Goal: Task Accomplishment & Management: Complete application form

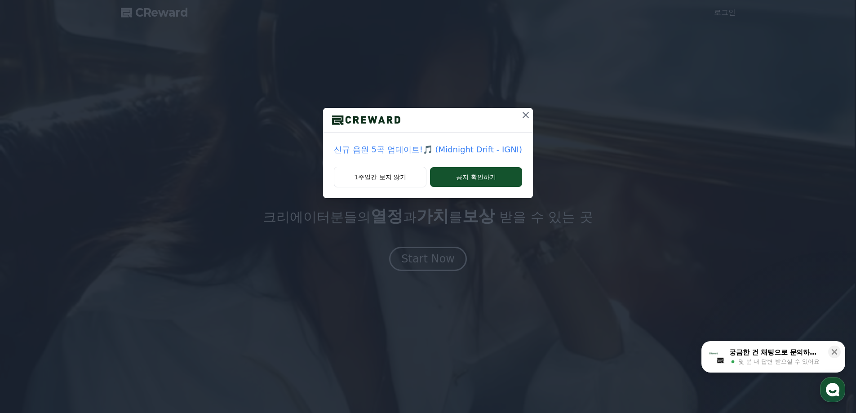
click at [521, 115] on icon at bounding box center [525, 115] width 11 height 11
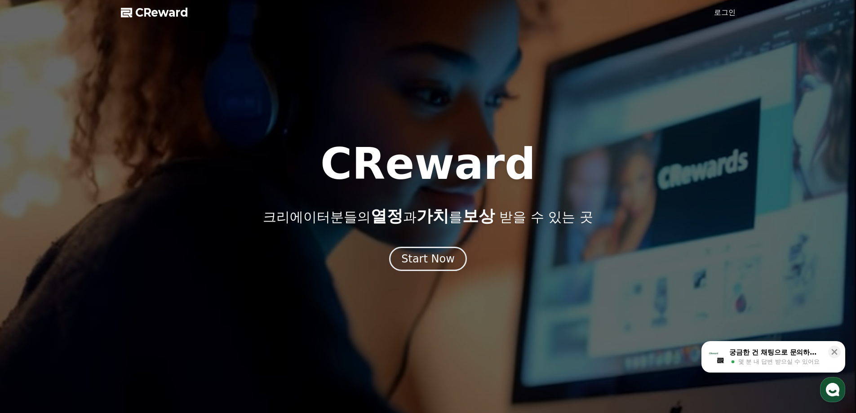
click at [727, 12] on link "로그인" at bounding box center [725, 12] width 22 height 11
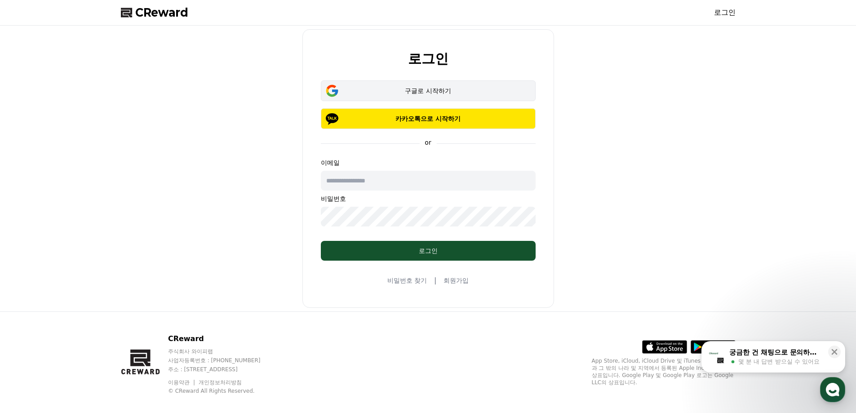
click at [424, 95] on button "구글로 시작하기" at bounding box center [428, 90] width 215 height 21
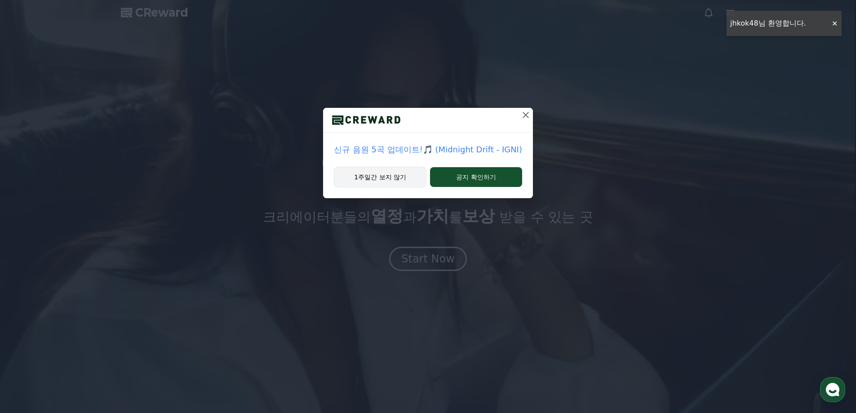
click at [397, 177] on button "1주일간 보지 않기" at bounding box center [380, 177] width 93 height 21
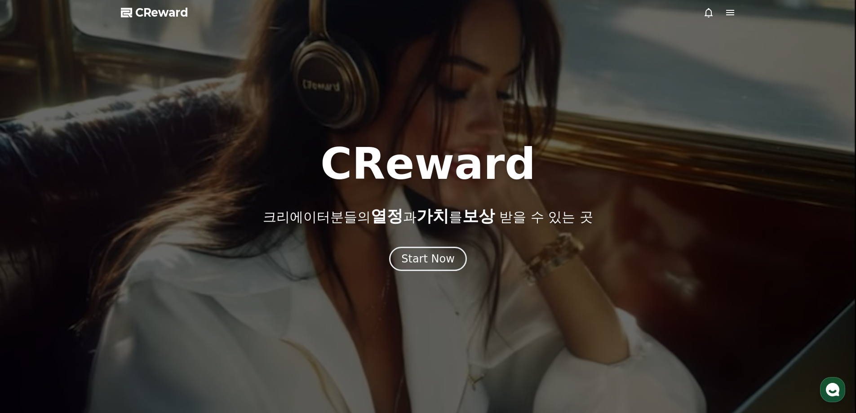
click at [636, 137] on div at bounding box center [428, 206] width 856 height 413
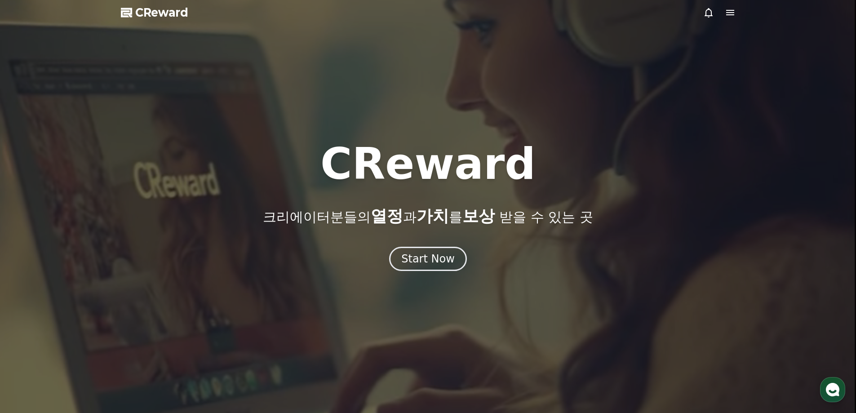
click at [729, 10] on icon at bounding box center [730, 12] width 8 height 5
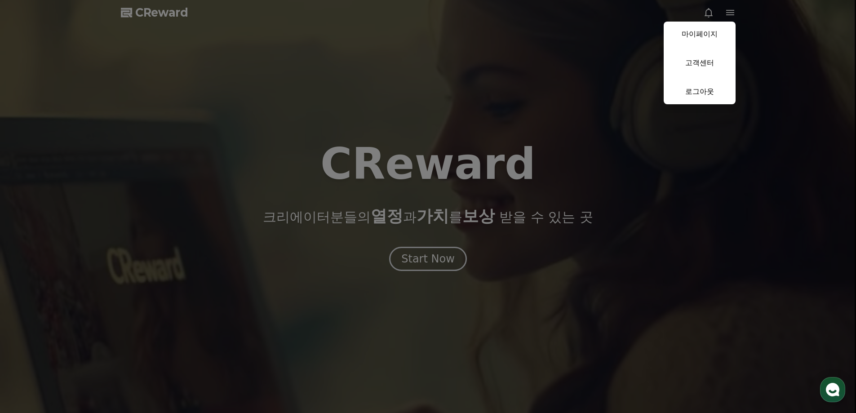
click at [549, 111] on button "close" at bounding box center [428, 206] width 856 height 413
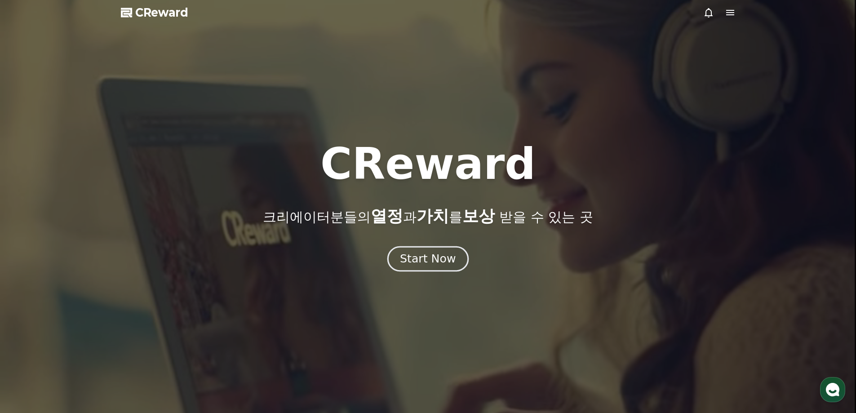
click at [439, 263] on div "Start Now" at bounding box center [428, 258] width 56 height 15
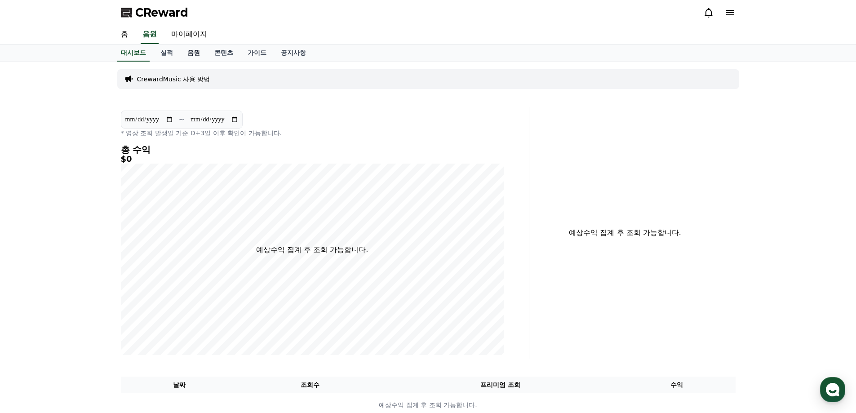
click at [190, 55] on link "음원" at bounding box center [193, 52] width 27 height 17
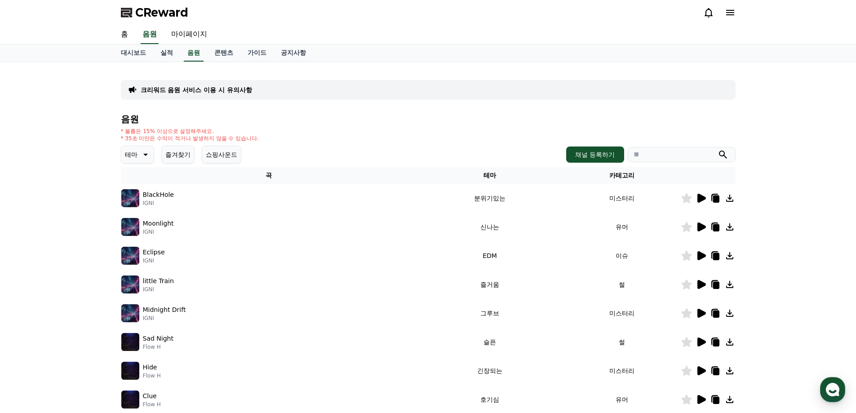
click at [704, 282] on icon at bounding box center [700, 284] width 11 height 11
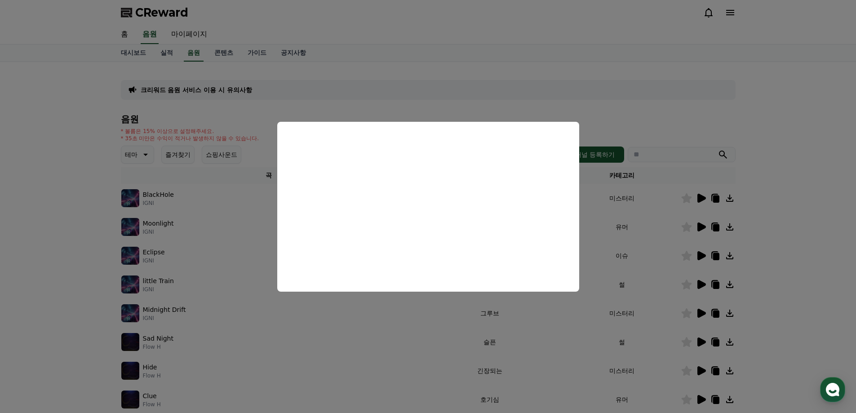
click at [660, 111] on button "close modal" at bounding box center [428, 206] width 856 height 413
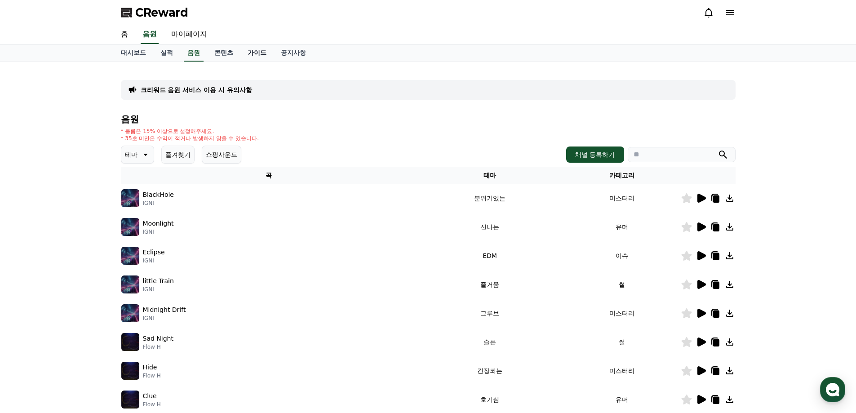
click at [258, 53] on link "가이드" at bounding box center [256, 52] width 33 height 17
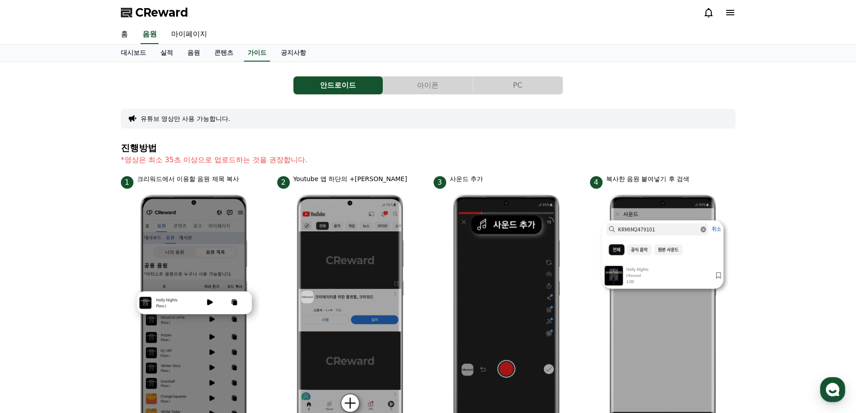
drag, startPoint x: 132, startPoint y: 158, endPoint x: 306, endPoint y: 155, distance: 174.8
click at [306, 155] on p "*영상은 최소 35초 이상으로 업로드하는 것을 권장합니다." at bounding box center [428, 160] width 615 height 11
click at [99, 214] on div "안드로이드 아이폰 PC 유튜브 영상만 사용 가능합니다. 진행방법 *영상은 최소 35초 이상으로 업로드하는 것을 권장합니다. 1 크리워드에서 이…" at bounding box center [428, 390] width 856 height 657
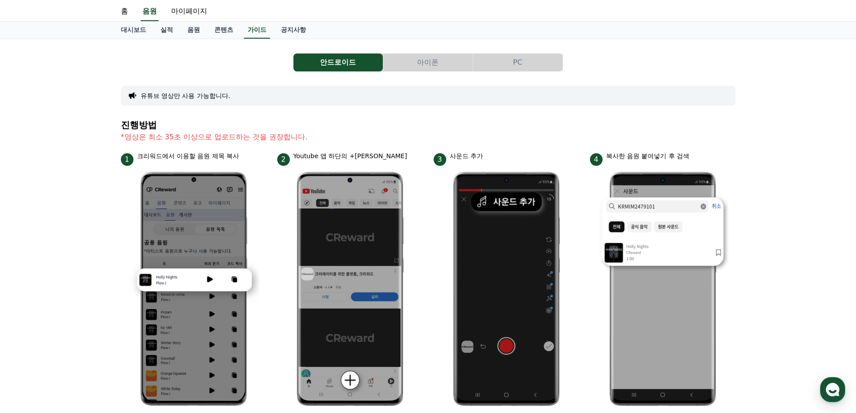
scroll to position [45, 0]
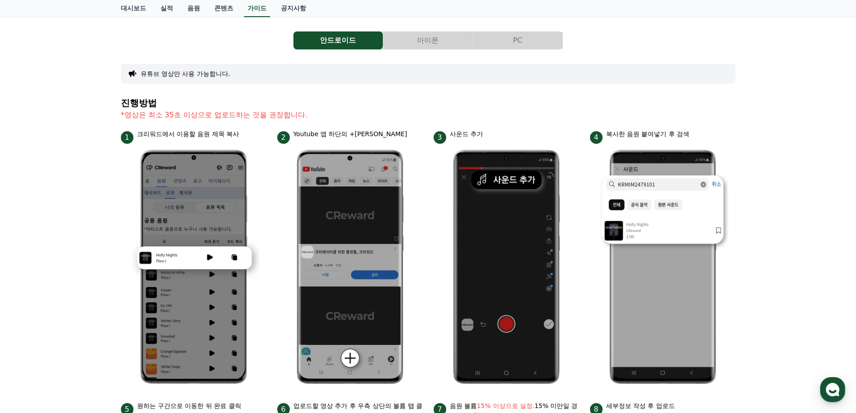
drag, startPoint x: 140, startPoint y: 131, endPoint x: 239, endPoint y: 135, distance: 98.5
click at [239, 135] on p "크리워드에서 이용할 음원 제목 복사" at bounding box center [188, 133] width 102 height 9
click at [327, 131] on p "Youtube 앱 하단의 +버튼 클릭" at bounding box center [350, 133] width 114 height 9
drag, startPoint x: 297, startPoint y: 133, endPoint x: 397, endPoint y: 134, distance: 99.3
click at [397, 134] on div "2 Youtube 앱 하단의 +버튼 클릭" at bounding box center [350, 136] width 146 height 14
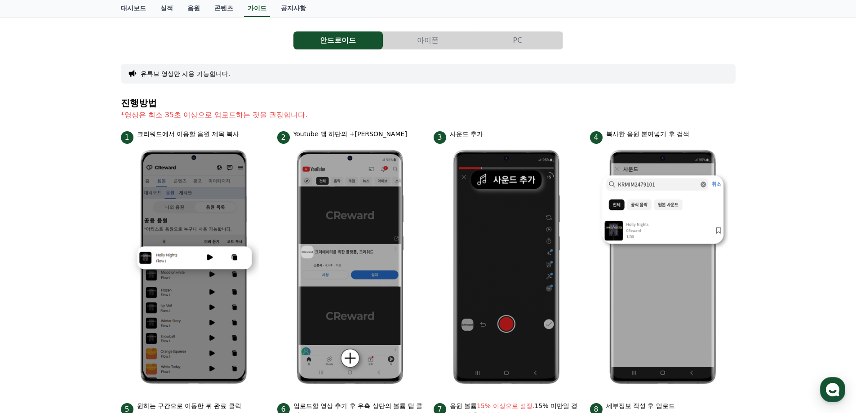
click at [397, 135] on div "2 Youtube 앱 하단의 +버튼 클릭" at bounding box center [350, 136] width 146 height 14
drag, startPoint x: 450, startPoint y: 134, endPoint x: 512, endPoint y: 135, distance: 61.6
click at [508, 136] on div "3 사운드 추가" at bounding box center [507, 136] width 146 height 14
click at [512, 135] on div "3 사운드 추가" at bounding box center [507, 136] width 146 height 14
drag, startPoint x: 605, startPoint y: 134, endPoint x: 704, endPoint y: 137, distance: 99.8
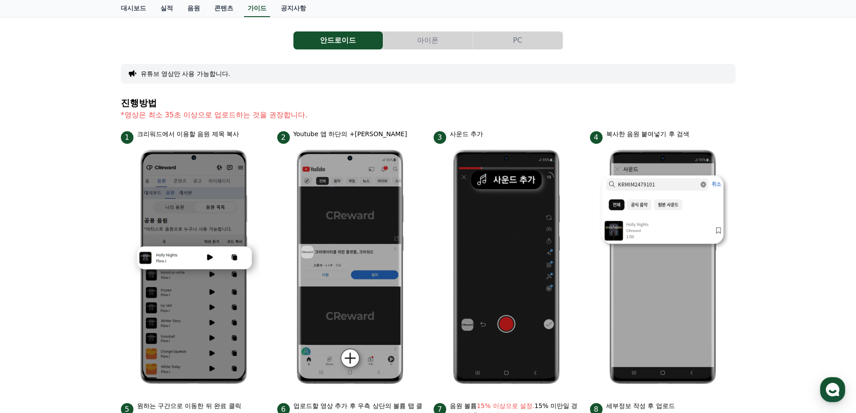
click at [695, 137] on div "4 복사한 음원 붙여넣기 후 검색" at bounding box center [663, 136] width 146 height 14
click at [704, 137] on div "4 복사한 음원 붙여넣기 후 검색" at bounding box center [663, 136] width 146 height 14
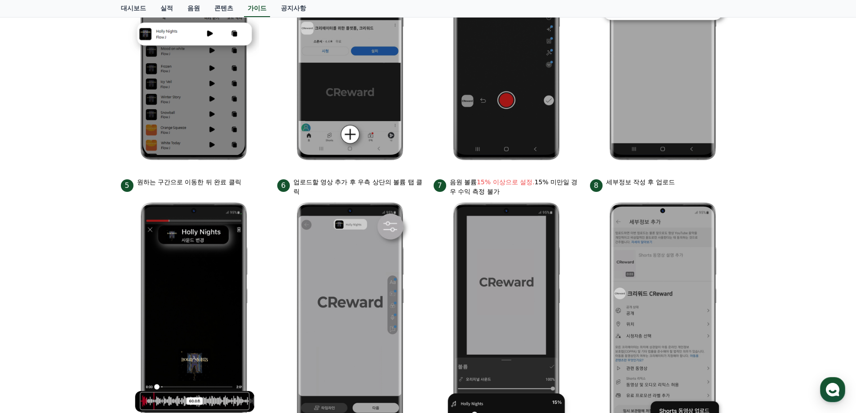
scroll to position [270, 0]
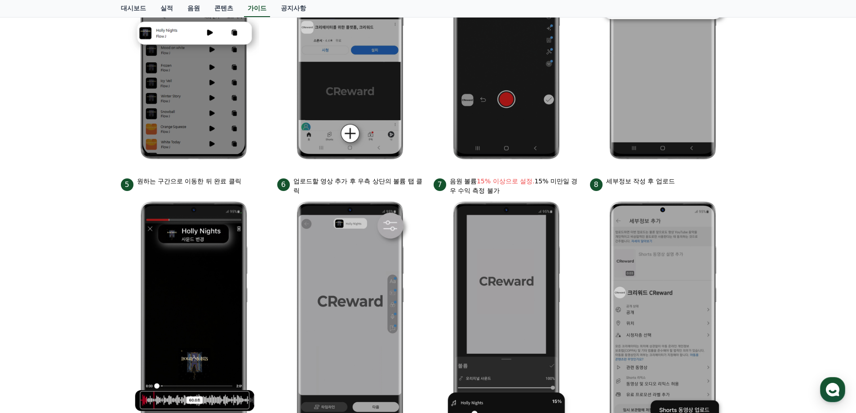
drag, startPoint x: 146, startPoint y: 179, endPoint x: 246, endPoint y: 179, distance: 99.7
click at [246, 179] on div "5 원하는 구간으로 이동한 뒤 완료 클릭" at bounding box center [194, 184] width 146 height 14
click at [261, 190] on div "5 원하는 구간으로 이동한 뒤 완료 클릭" at bounding box center [194, 184] width 146 height 14
drag, startPoint x: 294, startPoint y: 180, endPoint x: 327, endPoint y: 188, distance: 33.3
click at [313, 186] on p "업로드할 영상 추가 후 우측 상단의 볼륨 탭 클릭" at bounding box center [357, 186] width 129 height 19
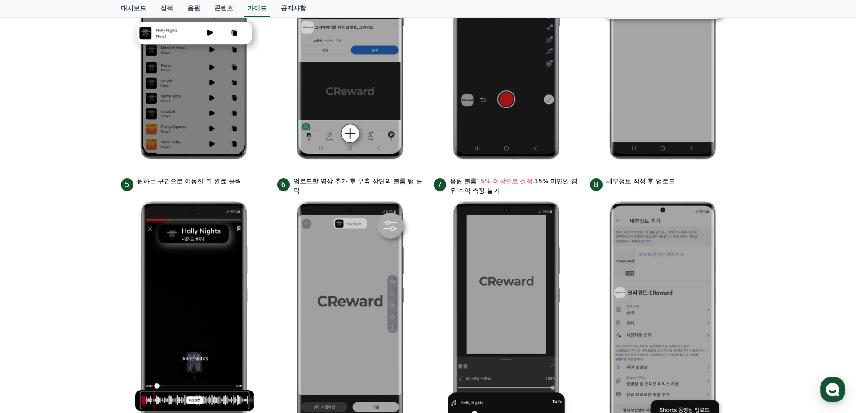
click at [327, 188] on p "업로드할 영상 추가 후 우측 상단의 볼륨 탭 클릭" at bounding box center [357, 186] width 129 height 19
drag, startPoint x: 454, startPoint y: 183, endPoint x: 514, endPoint y: 190, distance: 61.0
click at [490, 189] on p "음원 볼륨 15% 이상으로 설정. 15% 미만일 경우 수익 측정 불가" at bounding box center [514, 186] width 129 height 19
click at [514, 190] on p "음원 볼륨 15% 이상으로 설정. 15% 미만일 경우 수익 측정 불가" at bounding box center [514, 186] width 129 height 19
drag, startPoint x: 617, startPoint y: 182, endPoint x: 648, endPoint y: 190, distance: 31.5
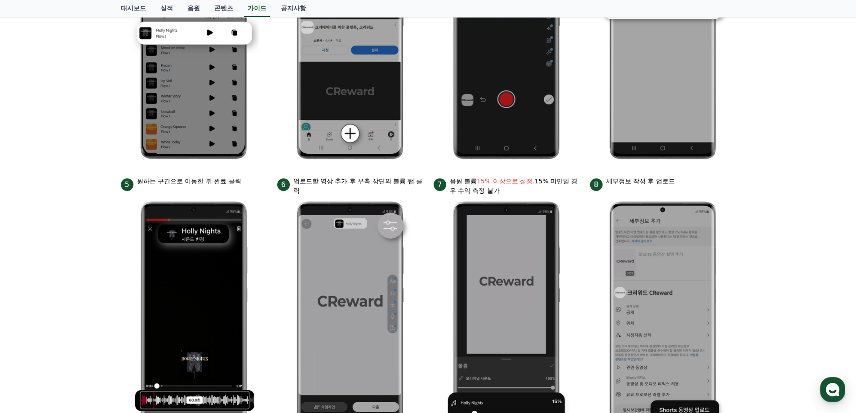
click at [633, 188] on div "8 세부정보 작성 후 업로드" at bounding box center [663, 184] width 146 height 14
click at [648, 190] on div "8 세부정보 작성 후 업로드" at bounding box center [663, 184] width 146 height 14
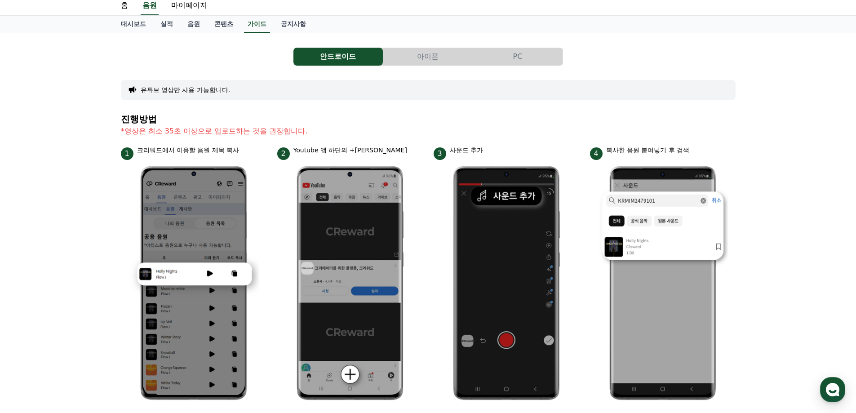
scroll to position [0, 0]
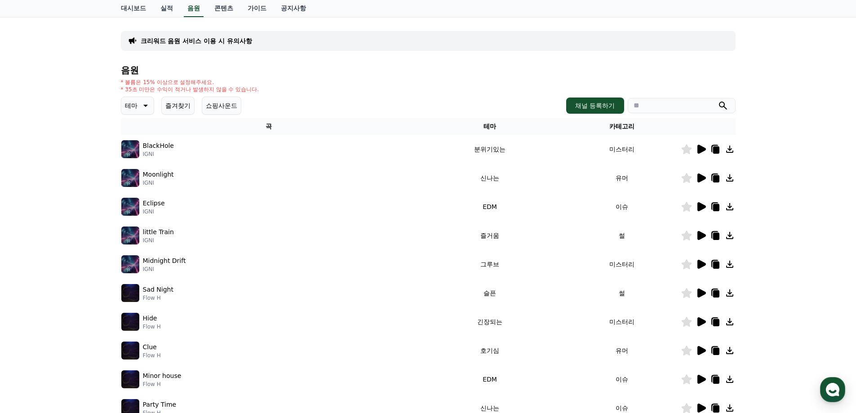
scroll to position [45, 0]
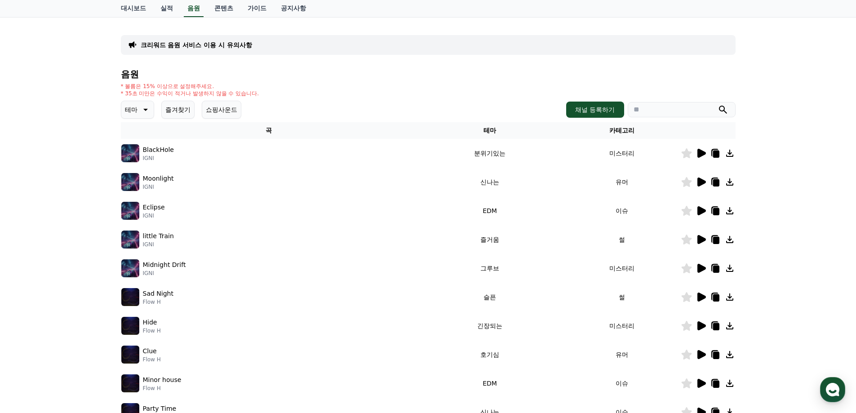
click at [145, 111] on icon at bounding box center [145, 110] width 4 height 2
click at [140, 175] on button "호기심" at bounding box center [135, 180] width 26 height 20
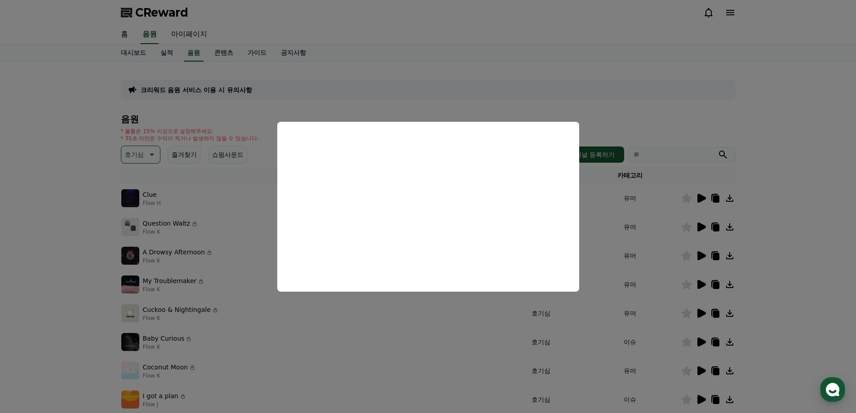
click at [709, 230] on button "close modal" at bounding box center [428, 206] width 856 height 413
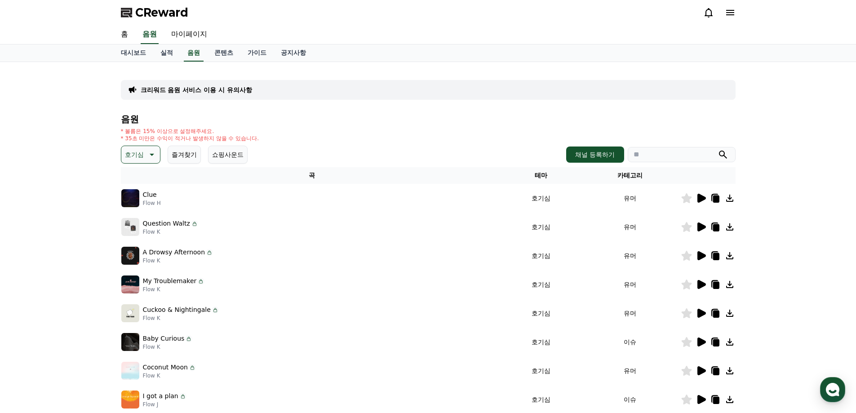
click at [702, 227] on icon at bounding box center [701, 226] width 9 height 9
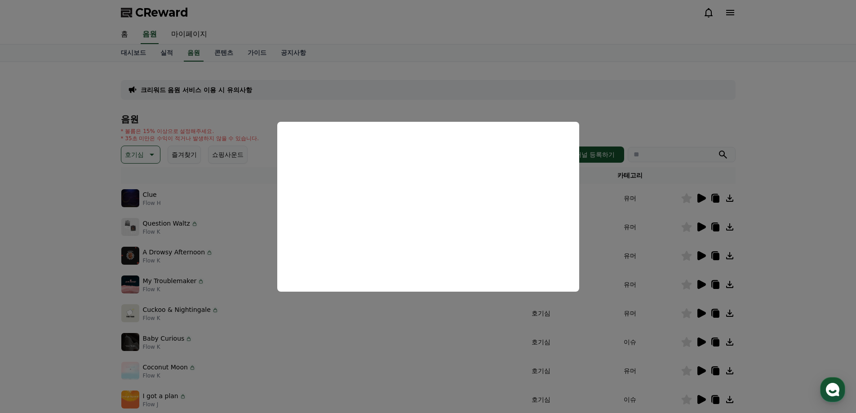
click at [410, 310] on button "close modal" at bounding box center [428, 206] width 856 height 413
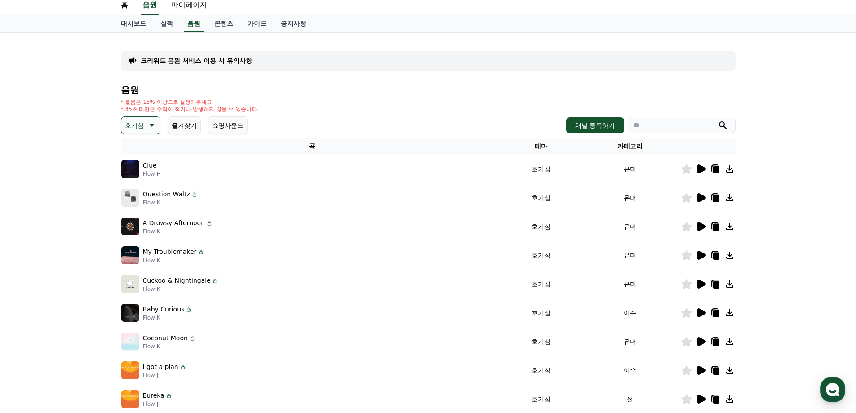
scroll to position [45, 0]
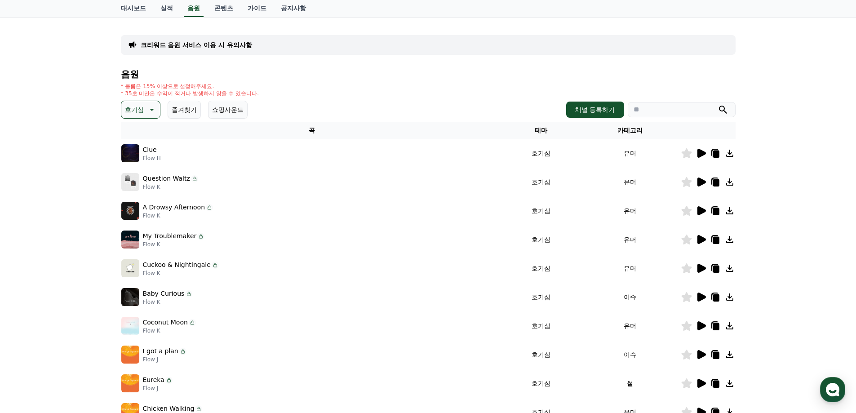
click at [700, 245] on td at bounding box center [708, 239] width 55 height 29
click at [702, 242] on icon at bounding box center [700, 239] width 11 height 11
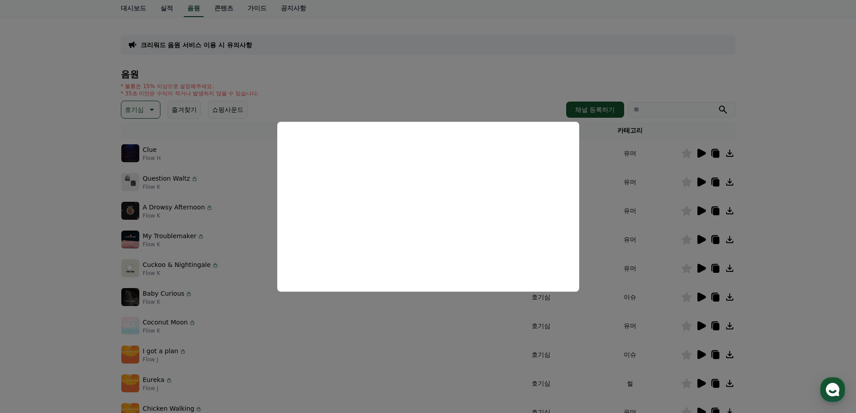
click at [386, 319] on button "close modal" at bounding box center [428, 206] width 856 height 413
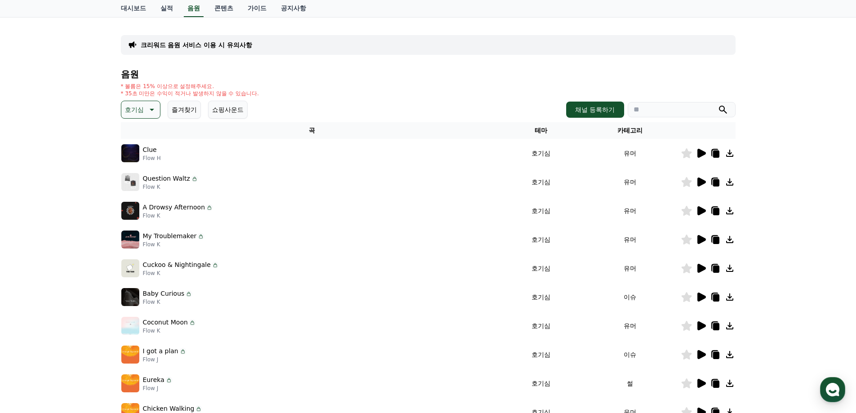
click at [696, 268] on icon at bounding box center [700, 268] width 11 height 11
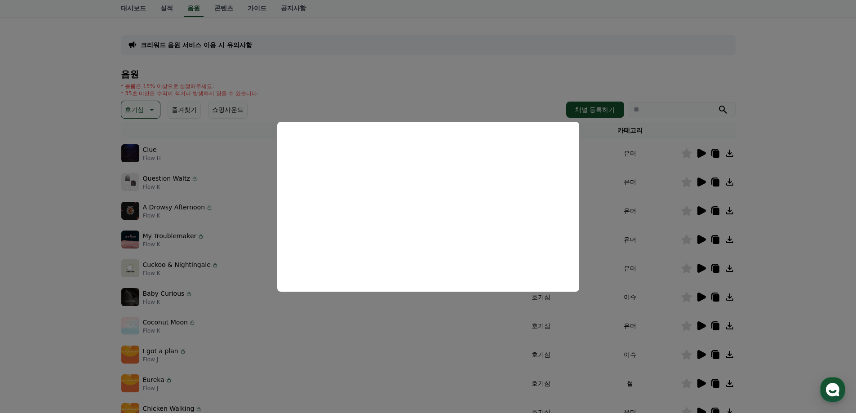
click at [445, 316] on button "close modal" at bounding box center [428, 206] width 856 height 413
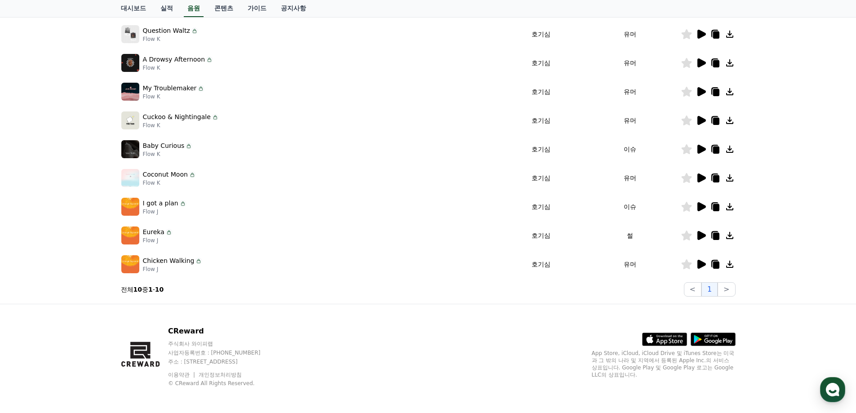
scroll to position [106, 0]
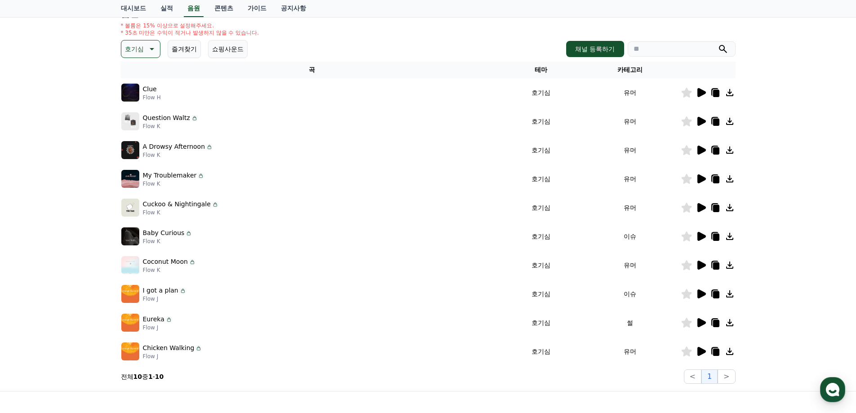
click at [705, 264] on icon at bounding box center [700, 265] width 11 height 11
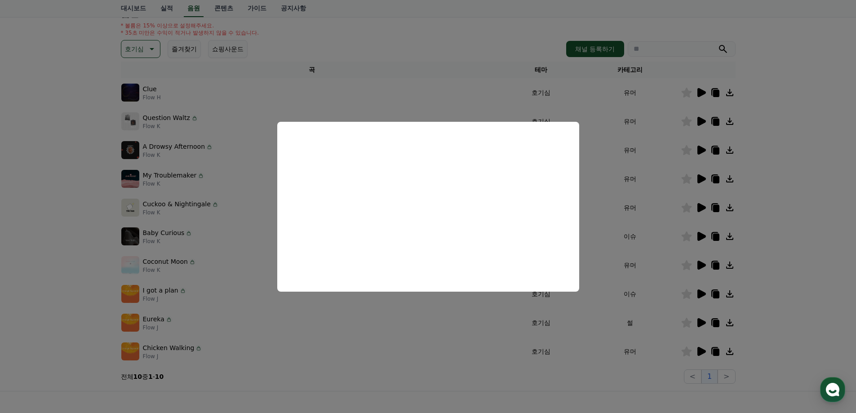
click at [475, 352] on button "close modal" at bounding box center [428, 206] width 856 height 413
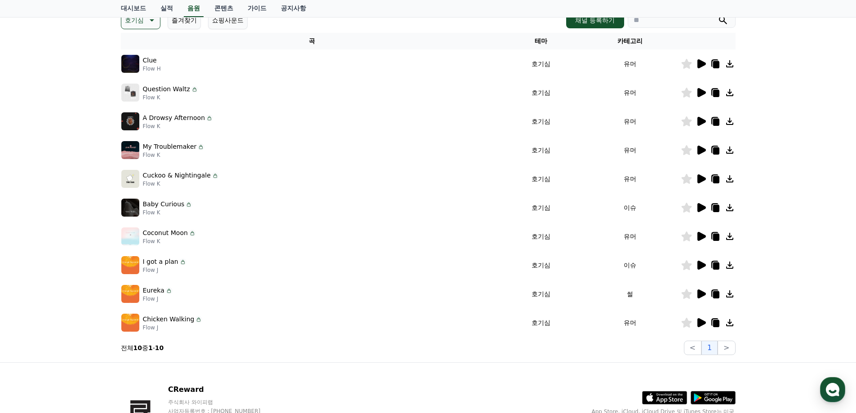
scroll to position [135, 0]
click at [703, 238] on icon at bounding box center [701, 235] width 9 height 9
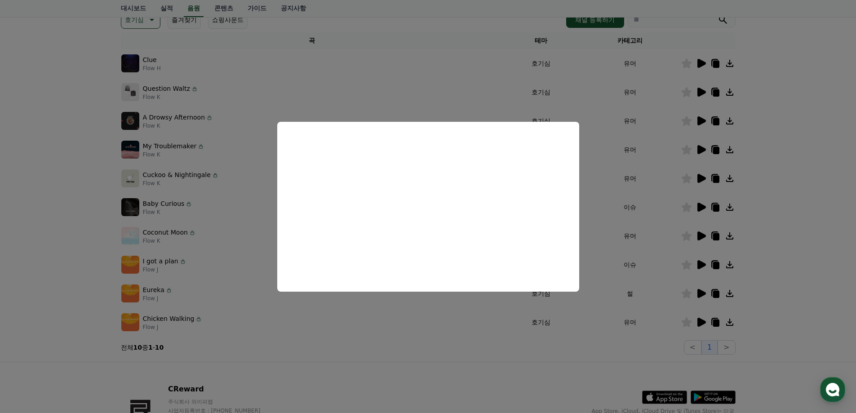
click at [417, 341] on button "close modal" at bounding box center [428, 206] width 856 height 413
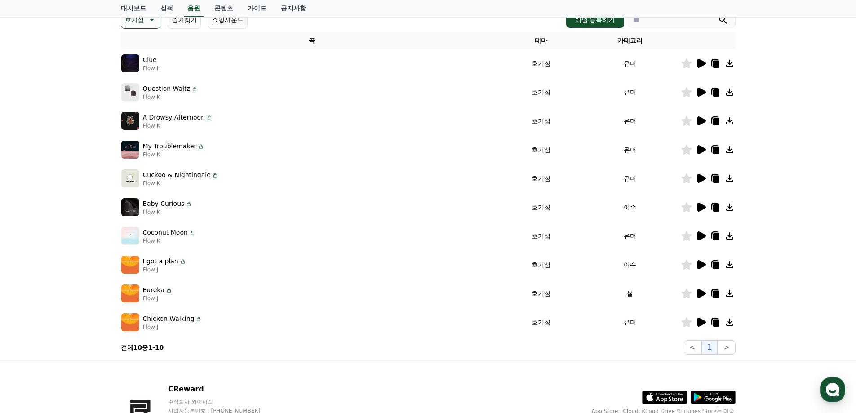
click at [700, 265] on icon at bounding box center [701, 264] width 9 height 9
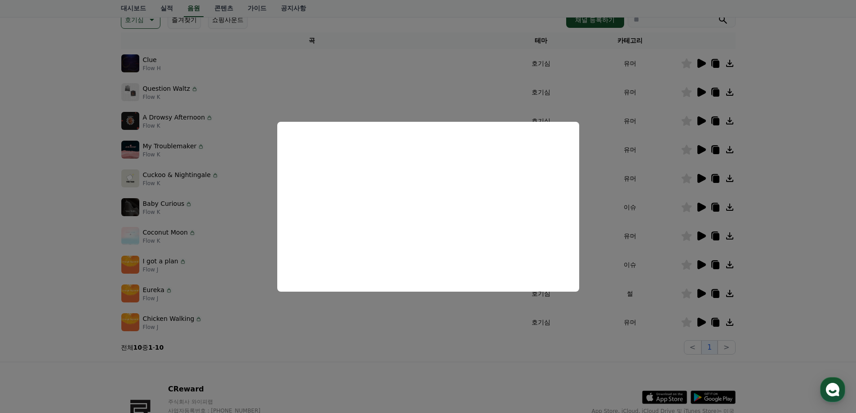
click at [423, 349] on button "close modal" at bounding box center [428, 206] width 856 height 413
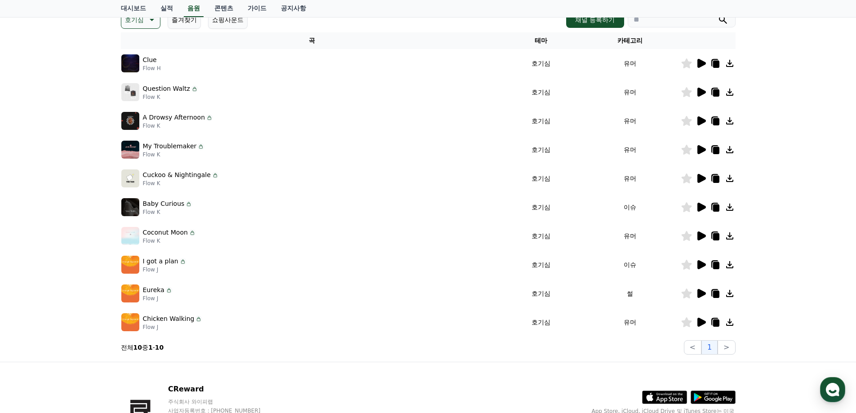
click at [685, 266] on icon at bounding box center [686, 265] width 10 height 10
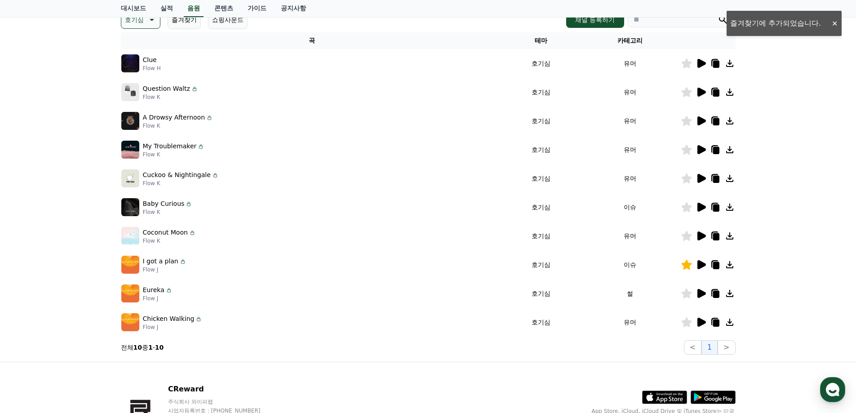
click at [688, 237] on icon at bounding box center [686, 236] width 10 height 10
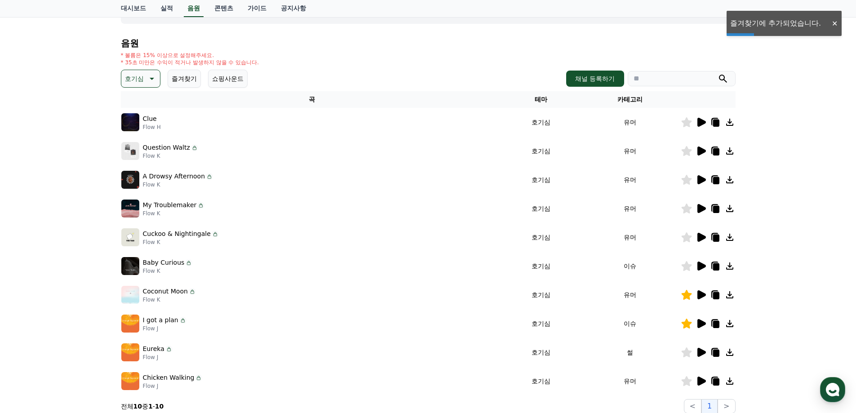
scroll to position [0, 0]
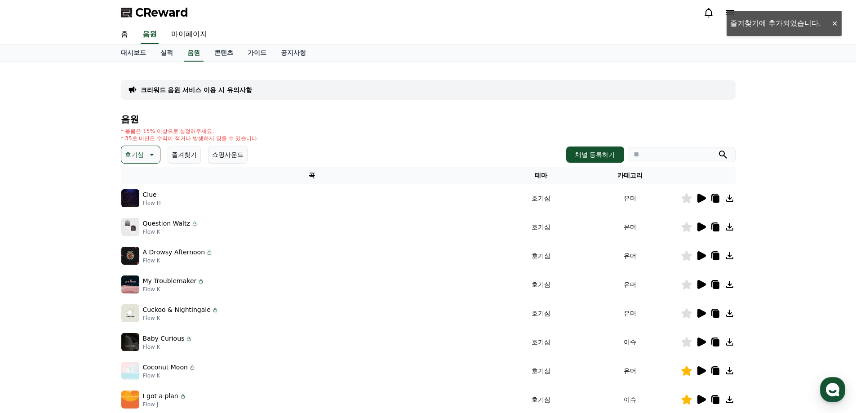
click at [449, 138] on div "* 볼륨은 15% 이상으로 설정해주세요. * 35초 미만은 수익이 적거나 발생하지 않을 수 있습니다." at bounding box center [428, 135] width 615 height 14
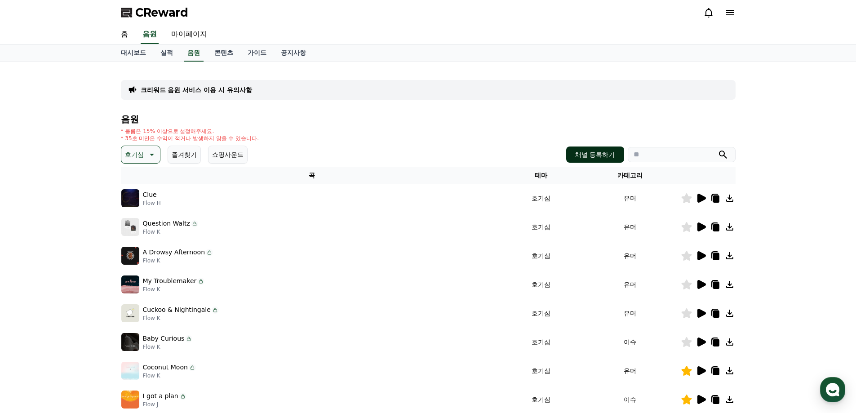
click at [598, 153] on button "채널 등록하기" at bounding box center [595, 154] width 58 height 16
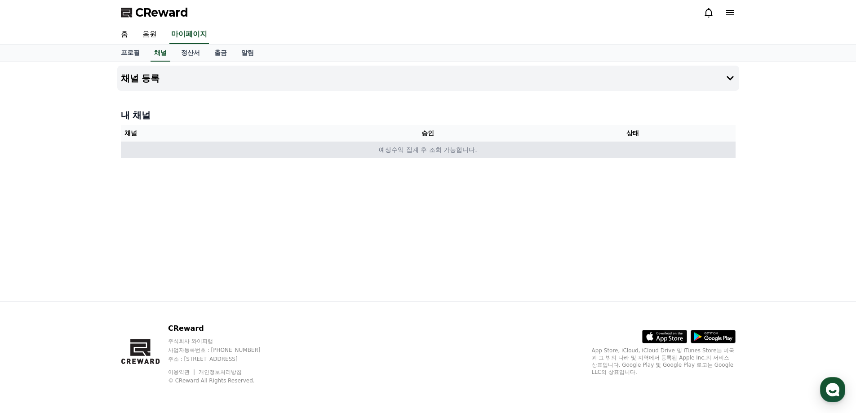
drag, startPoint x: 371, startPoint y: 150, endPoint x: 512, endPoint y: 150, distance: 140.6
click at [512, 150] on td "예상수익 집계 후 조회 가능합니다." at bounding box center [428, 150] width 615 height 17
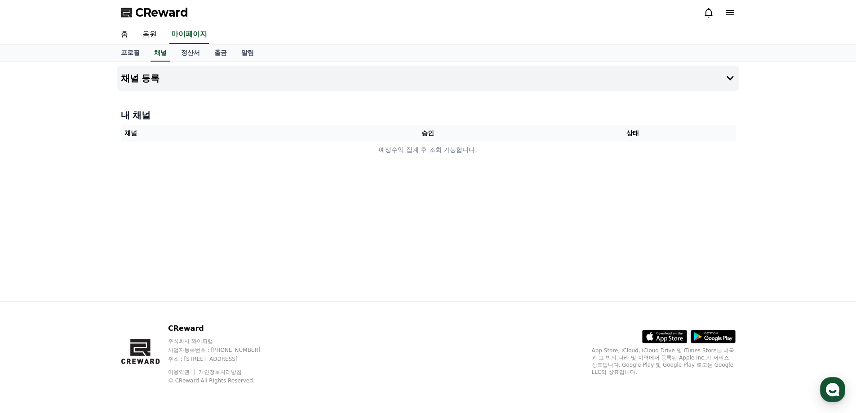
click at [476, 179] on div "채널 등록 내 채널 채널 승인 상태 예상수익 집계 후 조회 가능합니다." at bounding box center [428, 181] width 629 height 239
click at [131, 56] on link "프로필" at bounding box center [130, 52] width 33 height 17
select select "**********"
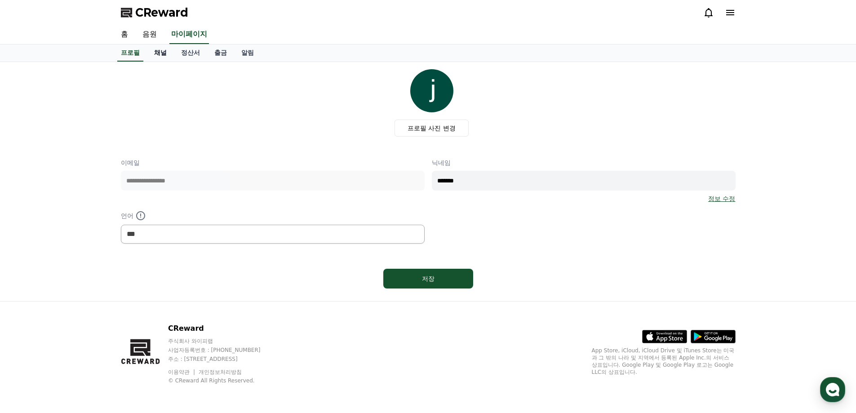
click at [158, 51] on link "채널" at bounding box center [160, 52] width 27 height 17
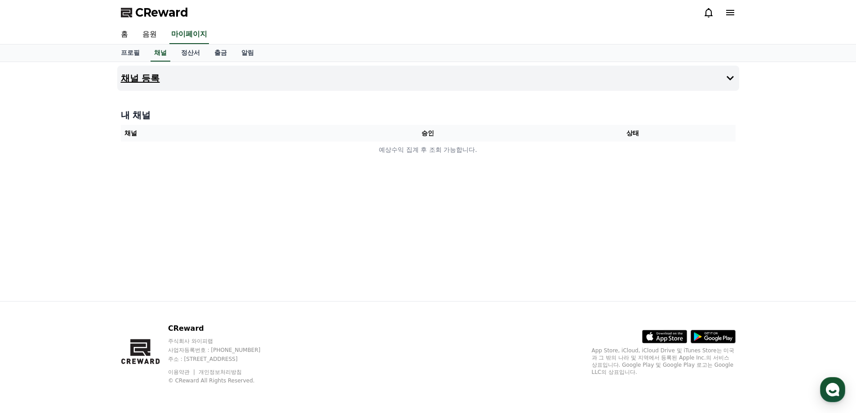
click at [729, 75] on icon at bounding box center [730, 78] width 11 height 11
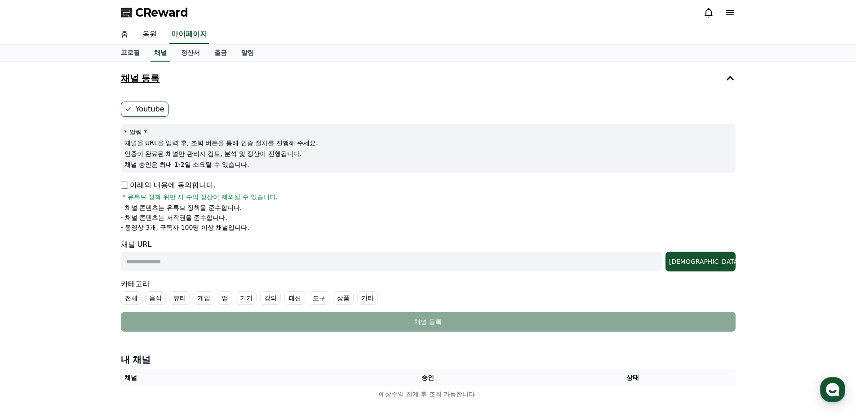
click at [143, 109] on label "Youtube" at bounding box center [145, 109] width 48 height 15
click at [268, 267] on input "text" at bounding box center [391, 262] width 541 height 20
paste input "**********"
click at [720, 265] on div "[DEMOGRAPHIC_DATA]" at bounding box center [700, 261] width 63 height 9
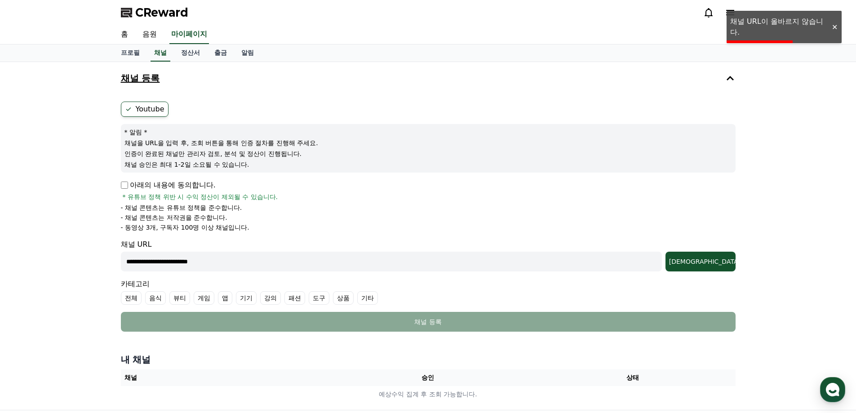
click at [836, 26] on div at bounding box center [834, 27] width 14 height 9
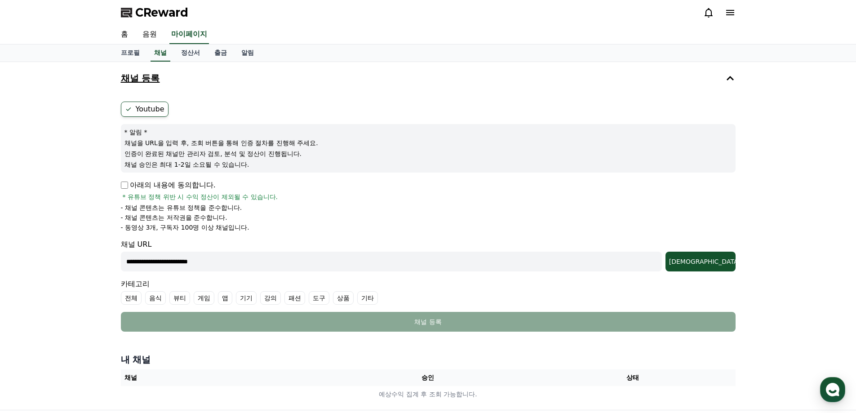
click at [218, 263] on input "**********" at bounding box center [391, 262] width 541 height 20
paste input "**********"
type input "**********"
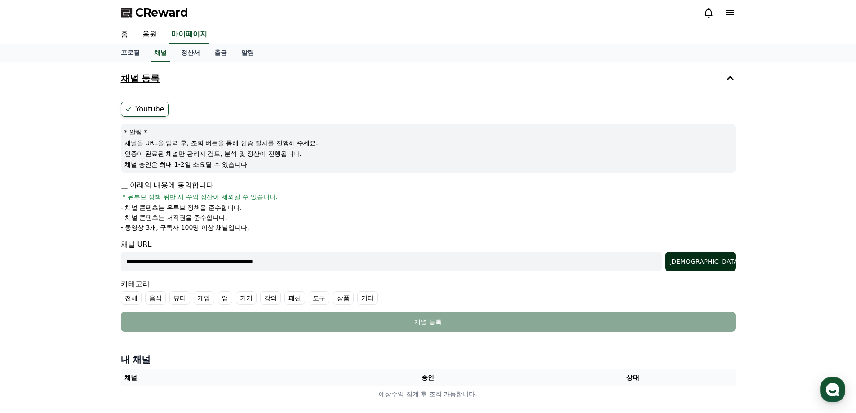
click at [721, 258] on div "[DEMOGRAPHIC_DATA]" at bounding box center [700, 261] width 63 height 9
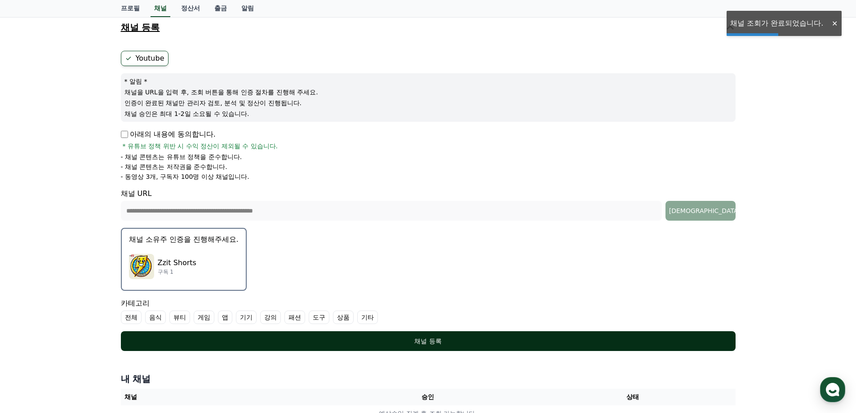
scroll to position [90, 0]
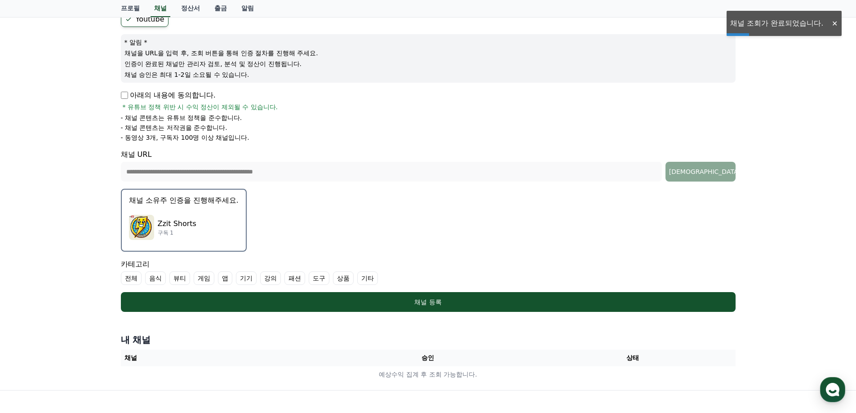
click at [221, 228] on div "Zzit Shorts 구독 1" at bounding box center [184, 227] width 110 height 36
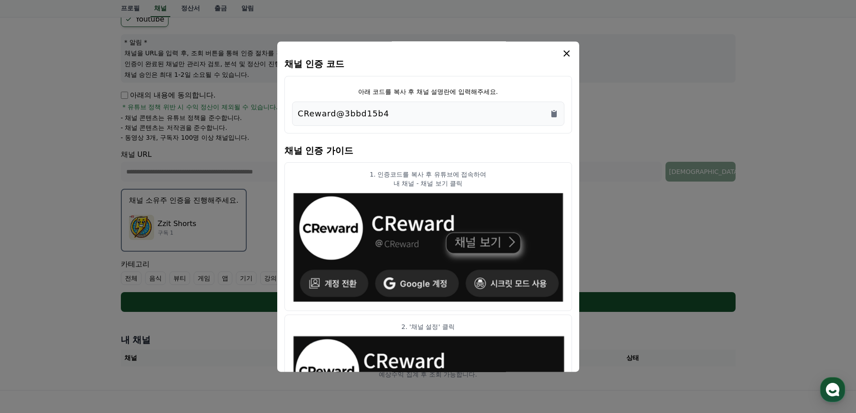
scroll to position [0, 0]
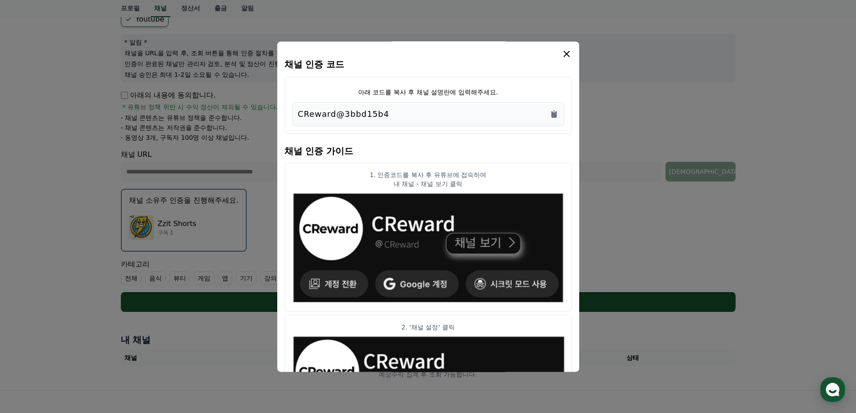
click at [570, 53] on icon "modal" at bounding box center [566, 54] width 11 height 11
click at [554, 113] on icon "Copy to clipboard" at bounding box center [553, 114] width 5 height 7
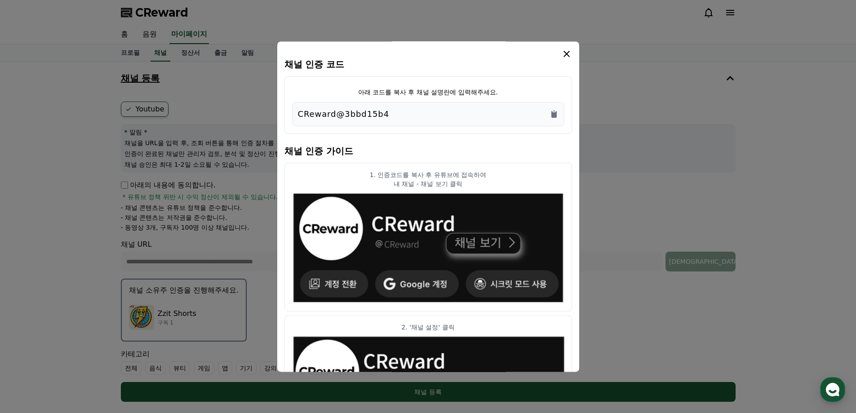
click at [565, 54] on icon "modal" at bounding box center [566, 54] width 11 height 11
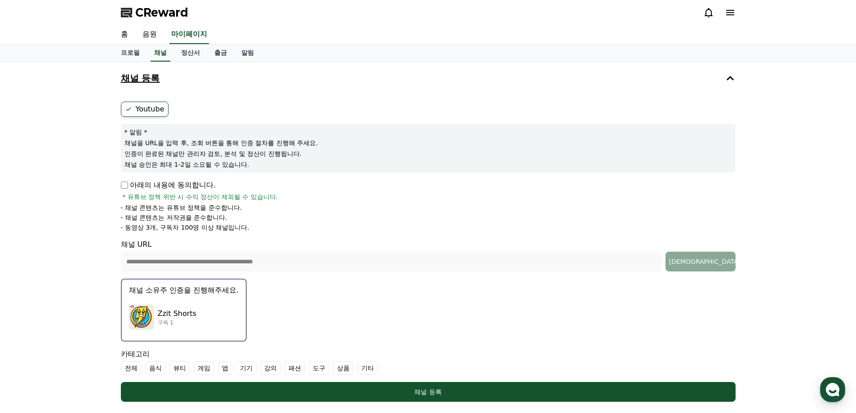
scroll to position [179, 0]
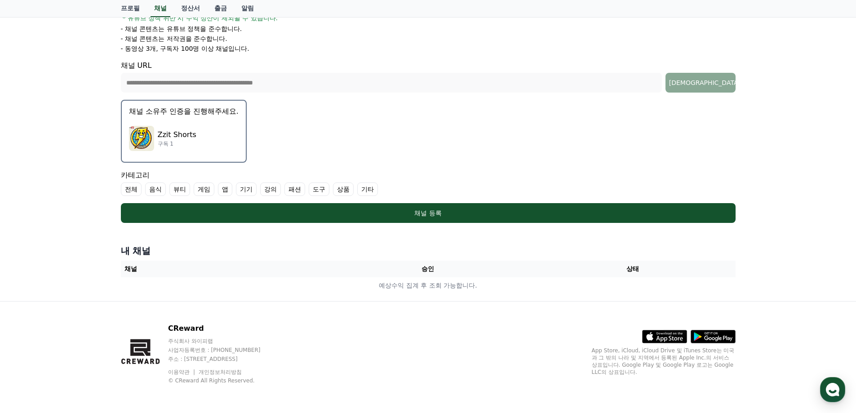
click at [217, 129] on div "Zzit Shorts 구독 1" at bounding box center [184, 138] width 110 height 36
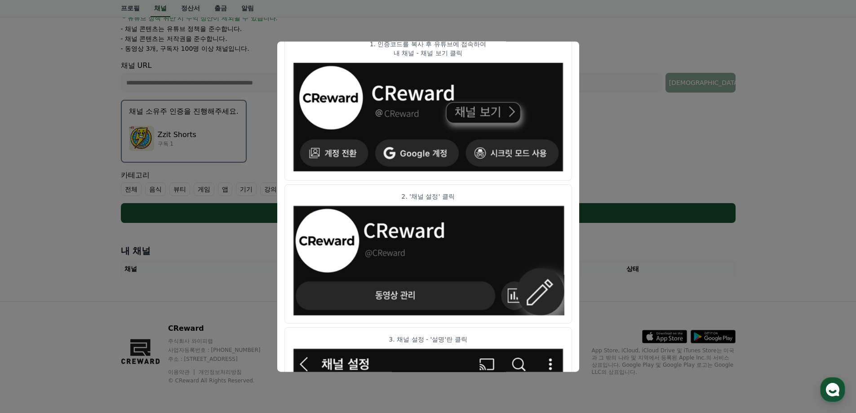
scroll to position [0, 0]
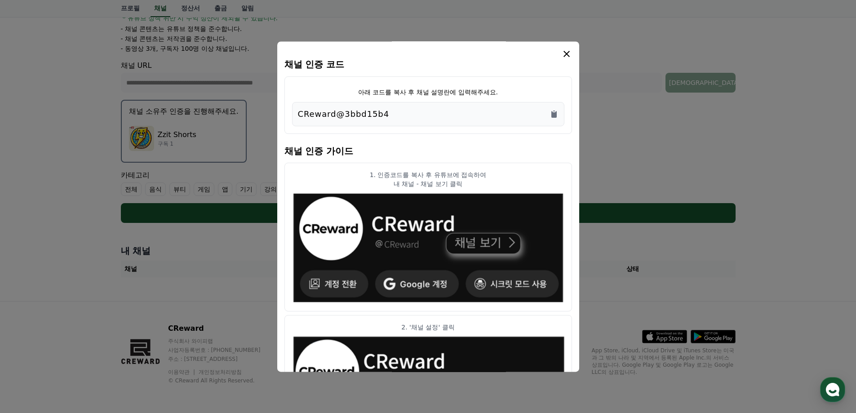
click at [567, 54] on icon "modal" at bounding box center [566, 54] width 11 height 11
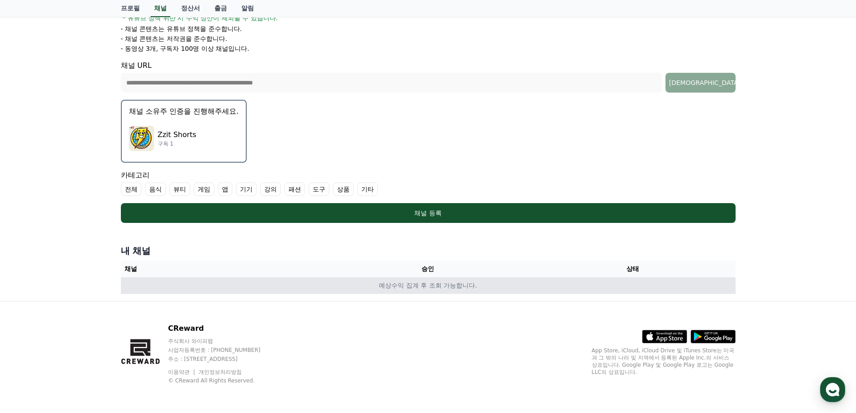
drag, startPoint x: 365, startPoint y: 285, endPoint x: 508, endPoint y: 284, distance: 142.9
click at [508, 284] on td "예상수익 집계 후 조회 가능합니다." at bounding box center [428, 285] width 615 height 17
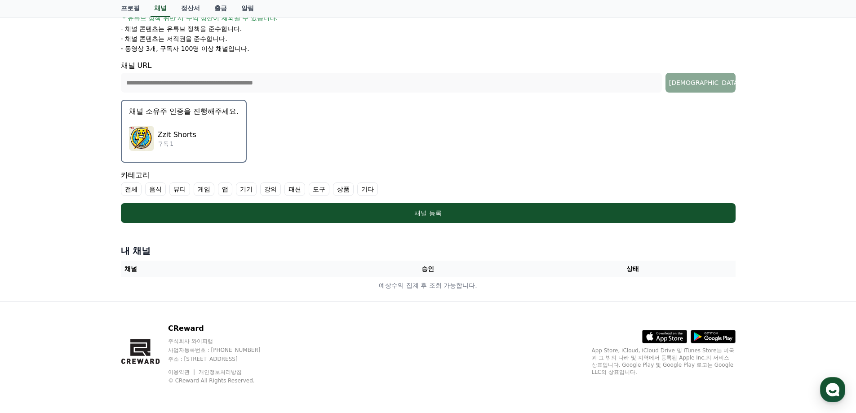
click at [464, 328] on div "CReward 주식회사 와이피랩 사업자등록번호 : [PHONE_NUMBER] 주소 : [STREET_ADDRESS] 이용약관 개인정보처리방침 …" at bounding box center [428, 356] width 629 height 111
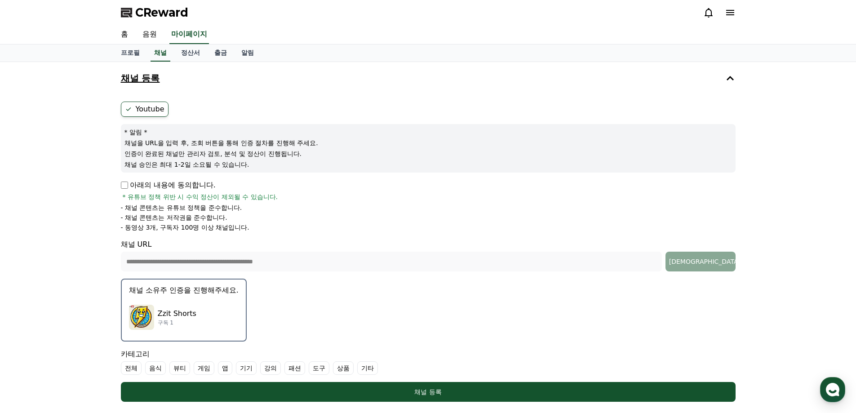
drag, startPoint x: 171, startPoint y: 210, endPoint x: 277, endPoint y: 229, distance: 108.2
click at [276, 229] on ul "- 채널 콘텐츠는 유튜브 정책을 준수합니다. - 채널 콘텐츠는 저작권을 준수합니다. - 동영상 3개, 구독자 100명 이상 채널입니다." at bounding box center [428, 217] width 615 height 29
click at [277, 230] on li "- 동영상 3개, 구독자 100명 이상 채널입니다." at bounding box center [428, 227] width 615 height 9
drag, startPoint x: 297, startPoint y: 230, endPoint x: 114, endPoint y: 186, distance: 188.2
click at [114, 186] on div "**********" at bounding box center [428, 271] width 629 height 418
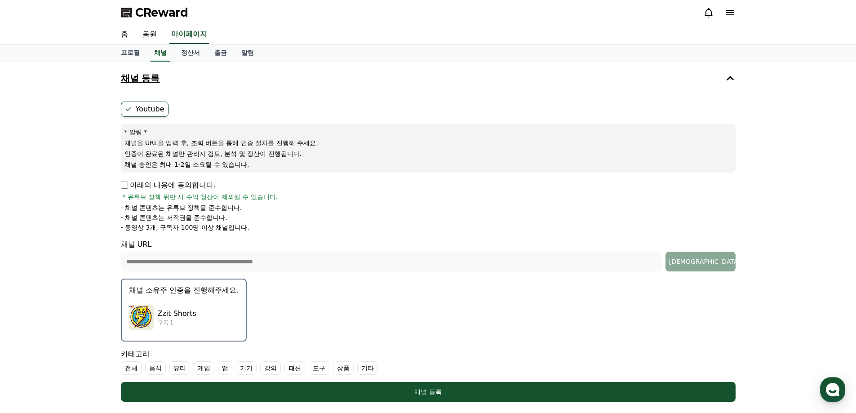
click at [110, 195] on div "**********" at bounding box center [428, 271] width 856 height 418
drag, startPoint x: 131, startPoint y: 183, endPoint x: 262, endPoint y: 224, distance: 137.5
click at [262, 224] on div "아래의 내용에 동의합니다. * 유튜브 정책 위반 시 수익 정산이 제외될 수 있습니다. - 채널 콘텐츠는 유튜브 정책을 준수합니다. - 채널 콘…" at bounding box center [428, 206] width 615 height 52
click at [265, 227] on li "- 동영상 3개, 구독자 100명 이상 채널입니다." at bounding box center [428, 227] width 615 height 9
click at [124, 183] on div "아래의 내용에 동의합니다. * 유튜브 정책 위반 시 수익 정산이 제외될 수 있습니다. - 채널 콘텐츠는 유튜브 정책을 준수합니다. - 채널 콘…" at bounding box center [428, 206] width 615 height 52
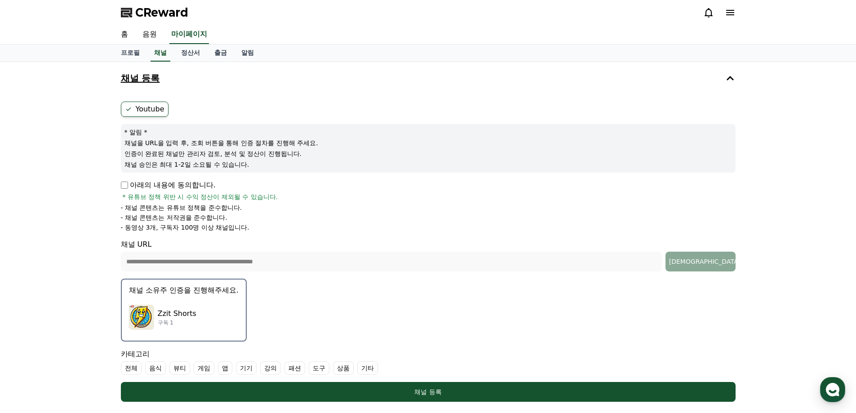
click at [101, 213] on div "**********" at bounding box center [428, 271] width 856 height 418
click at [111, 243] on div "**********" at bounding box center [428, 271] width 856 height 418
